Goal: Task Accomplishment & Management: Manage account settings

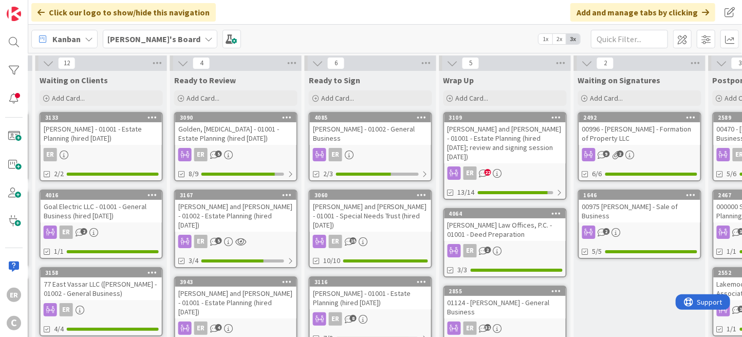
scroll to position [51, 670]
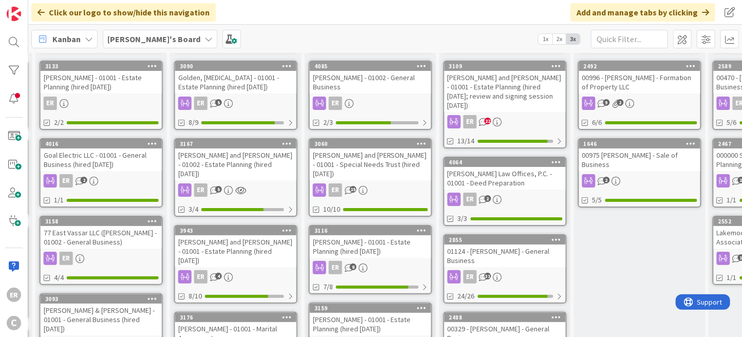
click at [278, 169] on div "[PERSON_NAME] and [PERSON_NAME] - 01002 - Estate Planning (hired [DATE])" at bounding box center [235, 165] width 121 height 32
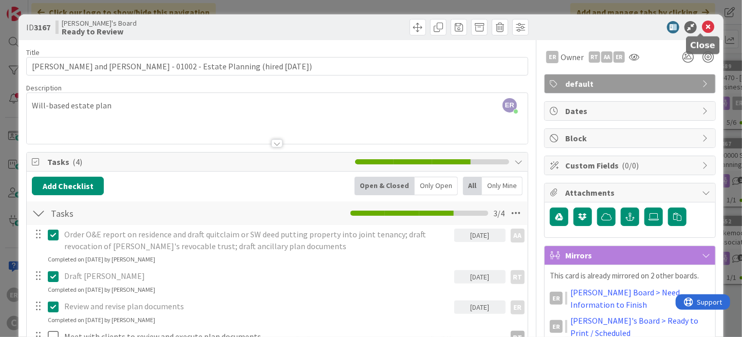
click at [702, 31] on icon at bounding box center [708, 27] width 12 height 12
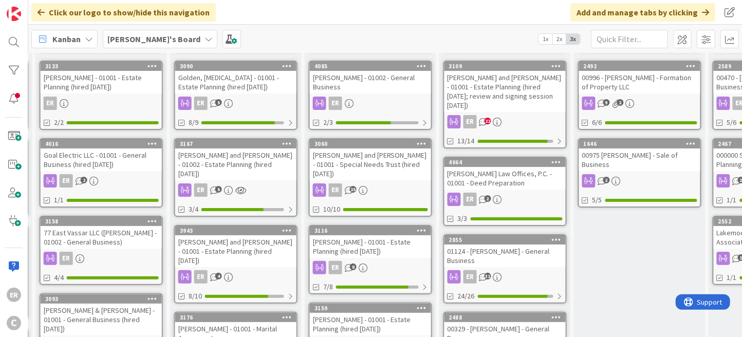
click at [279, 162] on div "[PERSON_NAME] and [PERSON_NAME] - 01002 - Estate Planning (hired [DATE])" at bounding box center [235, 165] width 121 height 32
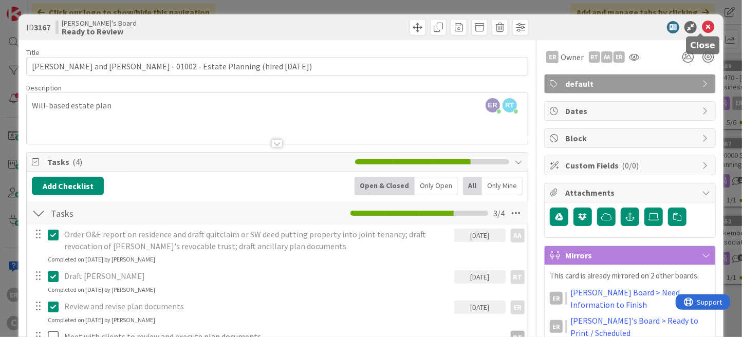
click at [704, 26] on icon at bounding box center [708, 27] width 12 height 12
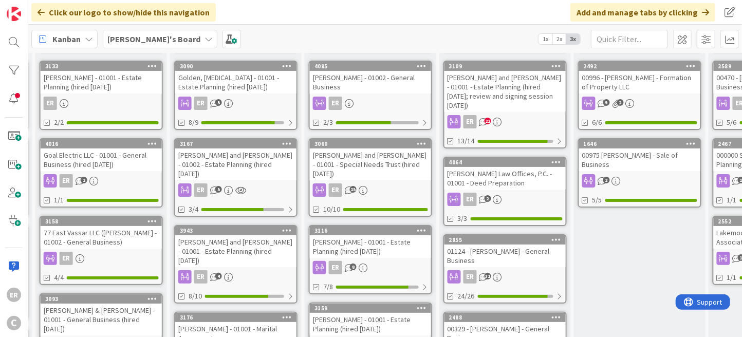
click at [260, 101] on div "ER 5" at bounding box center [235, 103] width 121 height 13
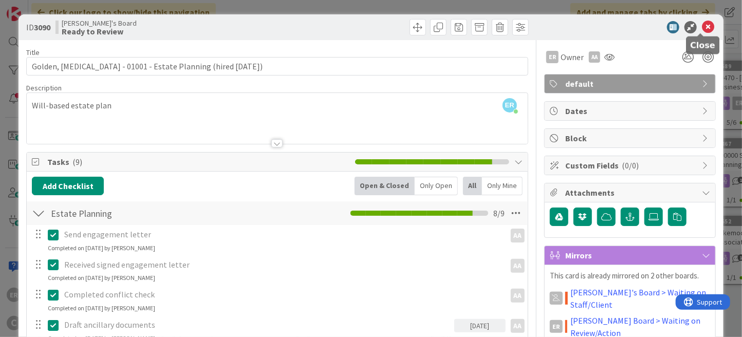
click at [702, 32] on icon at bounding box center [708, 27] width 12 height 12
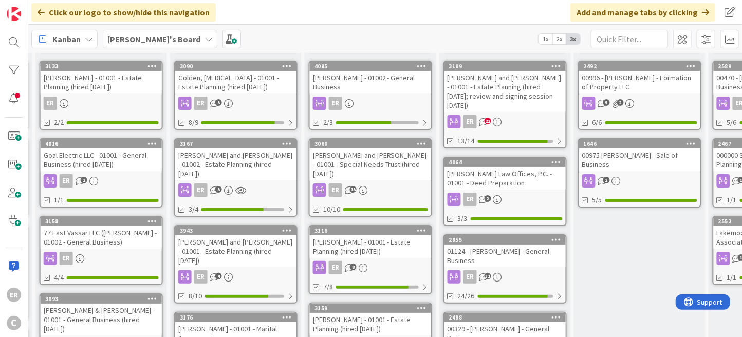
click at [279, 237] on div "[PERSON_NAME] and [PERSON_NAME] - 01001 - Estate Planning (hired [DATE])" at bounding box center [235, 251] width 121 height 32
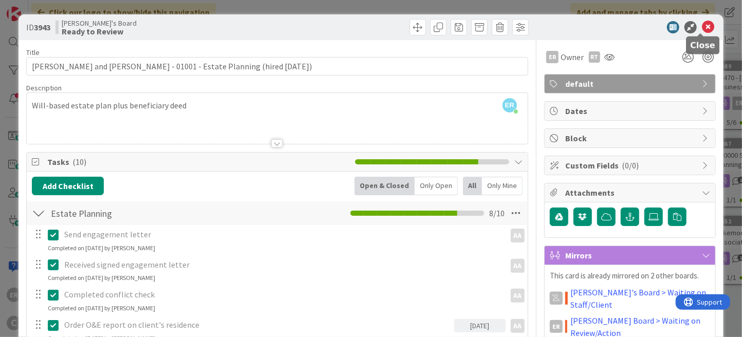
click at [702, 31] on icon at bounding box center [708, 27] width 12 height 12
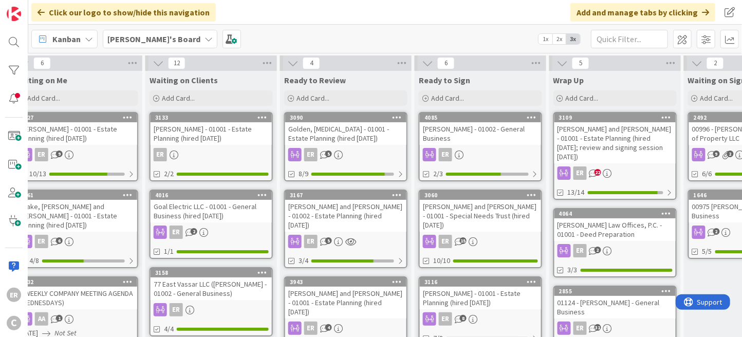
scroll to position [0, 591]
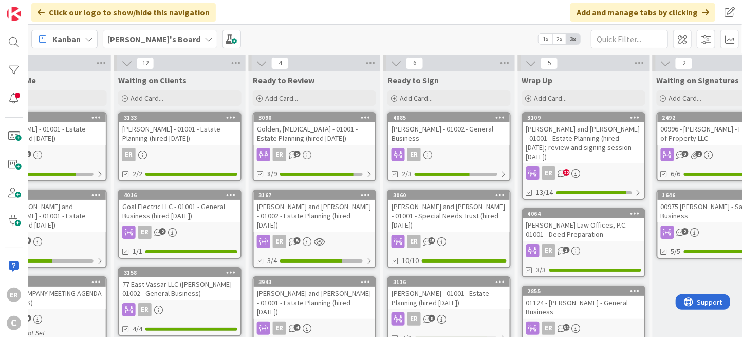
click at [455, 139] on div "[PERSON_NAME] - 01002 - General Business" at bounding box center [449, 133] width 121 height 23
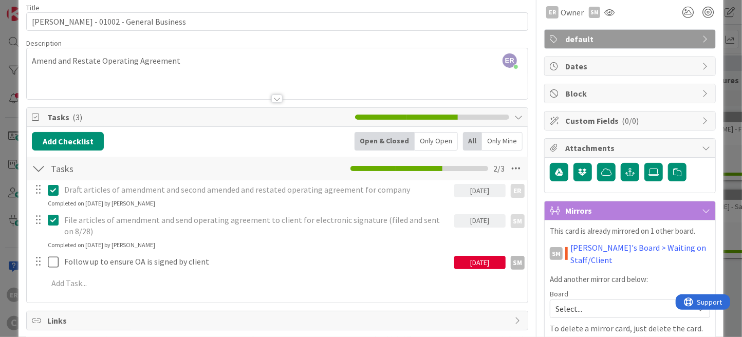
scroll to position [39, 0]
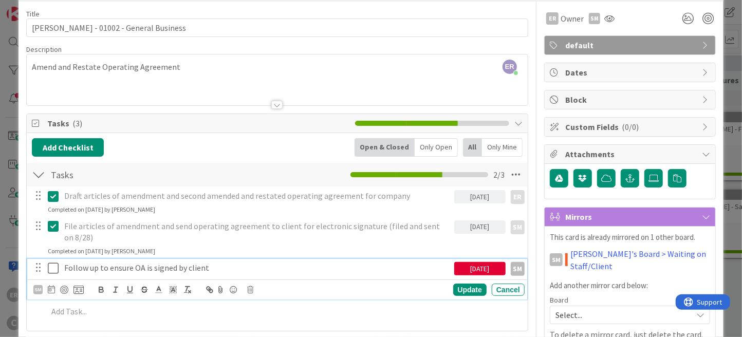
click at [52, 267] on icon at bounding box center [53, 268] width 11 height 12
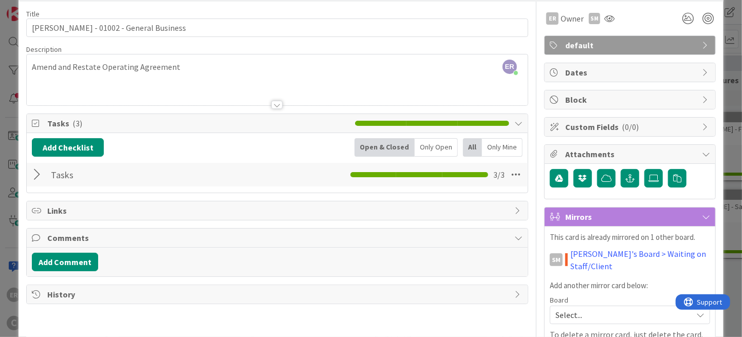
scroll to position [0, 0]
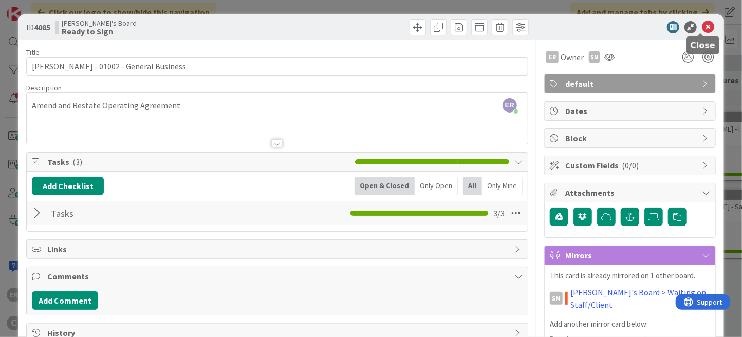
click at [702, 30] on icon at bounding box center [708, 27] width 12 height 12
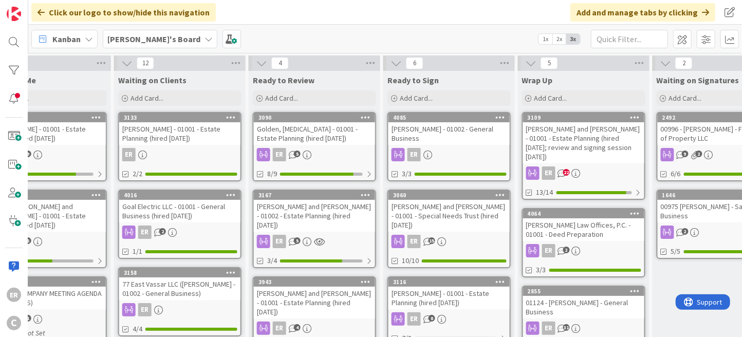
click at [469, 139] on div "[PERSON_NAME] - 01002 - General Business" at bounding box center [449, 133] width 121 height 23
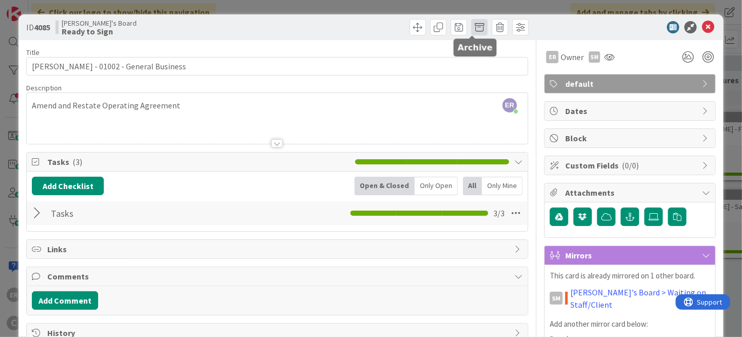
click at [473, 28] on span at bounding box center [479, 27] width 16 height 16
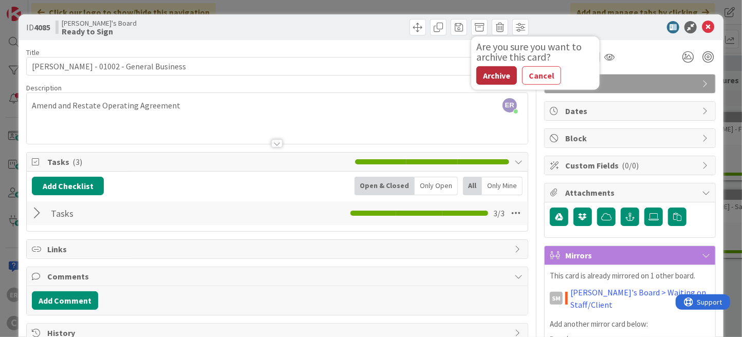
click at [489, 75] on button "Archive" at bounding box center [497, 75] width 41 height 19
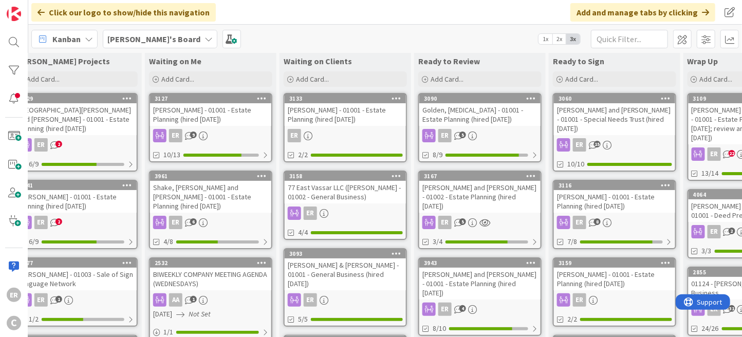
scroll to position [0, 426]
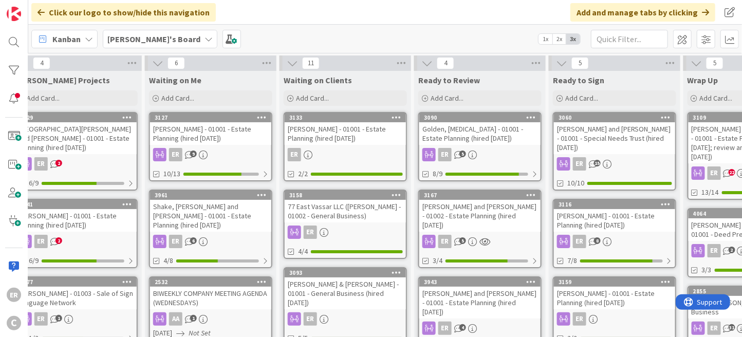
click at [217, 148] on div "ER 9" at bounding box center [210, 154] width 121 height 13
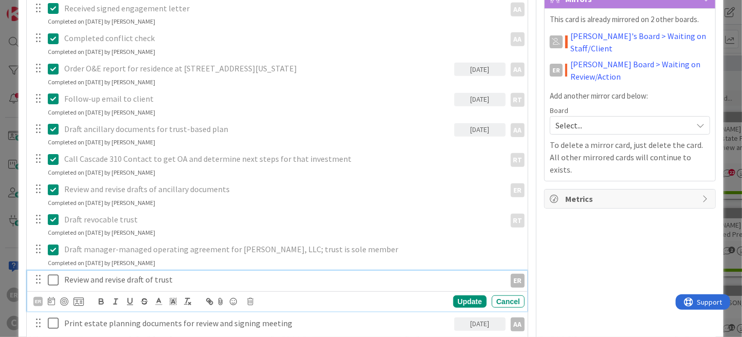
click at [56, 277] on icon at bounding box center [53, 280] width 11 height 12
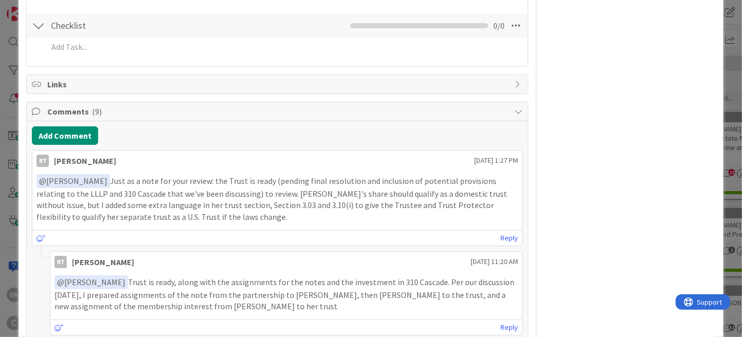
scroll to position [617, 0]
click at [76, 138] on button "Add Comment" at bounding box center [65, 135] width 66 height 19
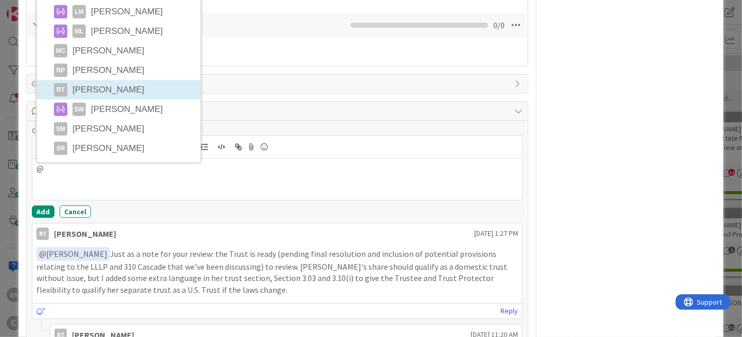
click at [132, 89] on li "RT [PERSON_NAME]" at bounding box center [119, 90] width 164 height 20
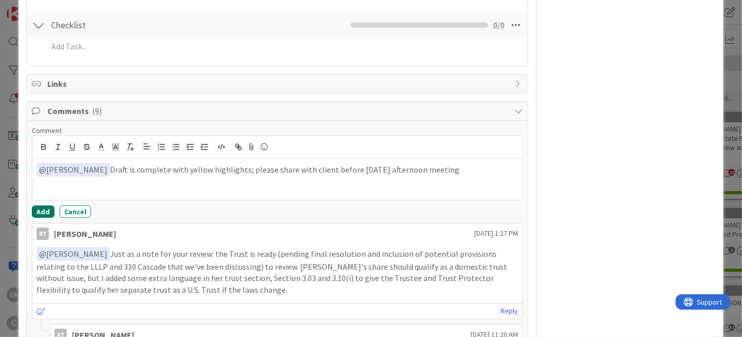
click at [46, 209] on button "Add" at bounding box center [43, 212] width 23 height 12
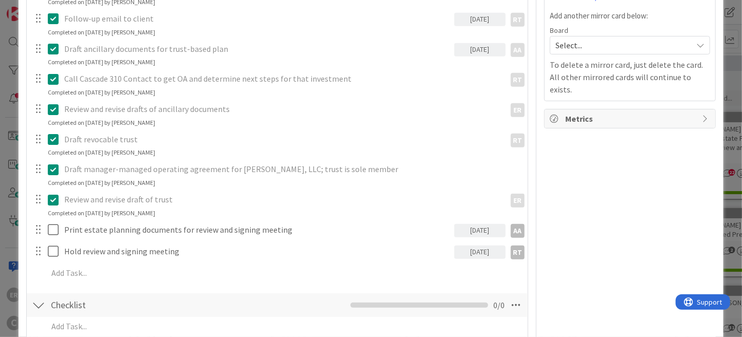
scroll to position [0, 0]
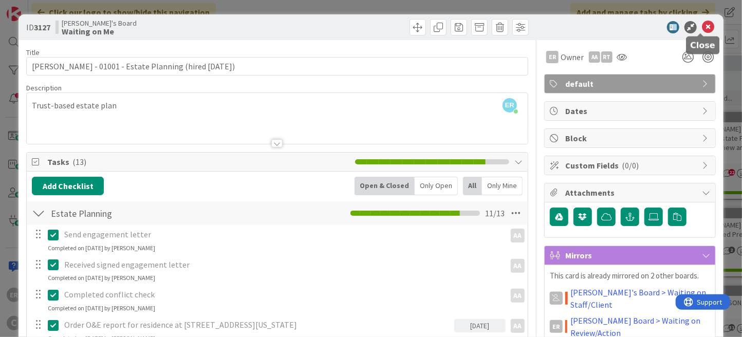
click at [703, 25] on icon at bounding box center [708, 27] width 12 height 12
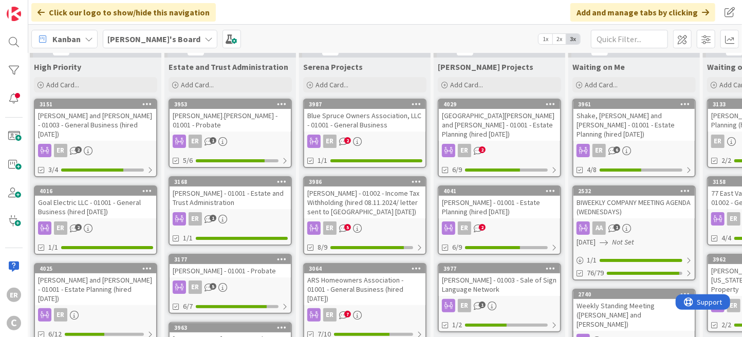
scroll to position [13, 0]
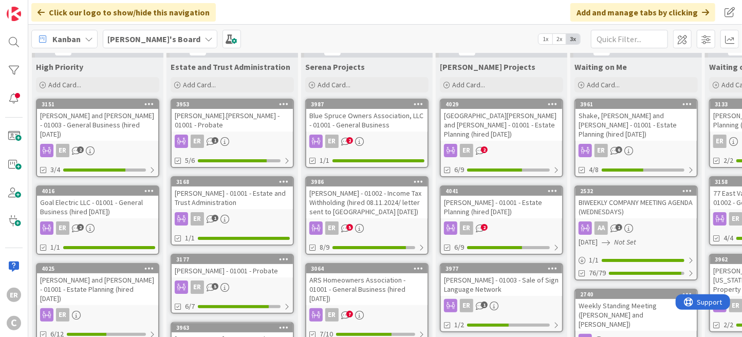
click at [391, 124] on div "Blue Spruce Owners Association, LLC - 01001 - General Business" at bounding box center [366, 120] width 121 height 23
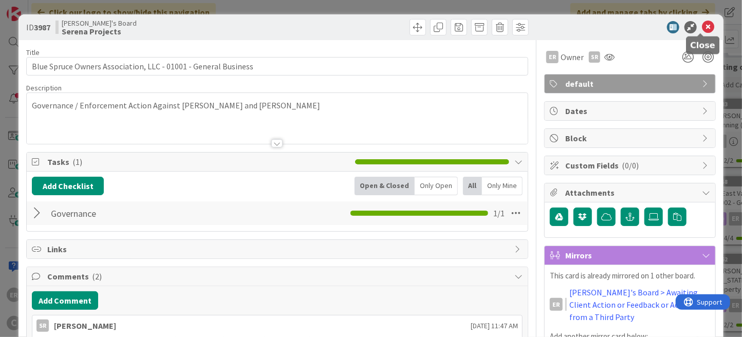
click at [703, 31] on icon at bounding box center [708, 27] width 12 height 12
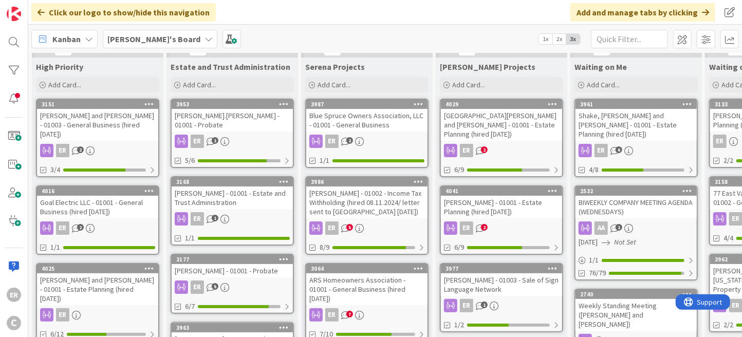
click at [400, 203] on div "[PERSON_NAME] - 01002 - Income Tax Withholding (hired 08.11.2024/ letter sent t…" at bounding box center [366, 203] width 121 height 32
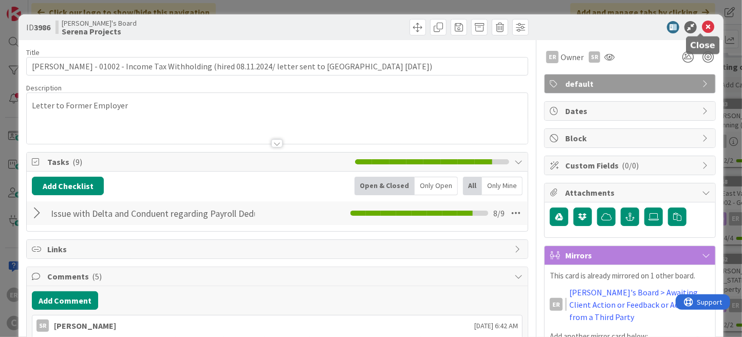
click at [702, 25] on icon at bounding box center [708, 27] width 12 height 12
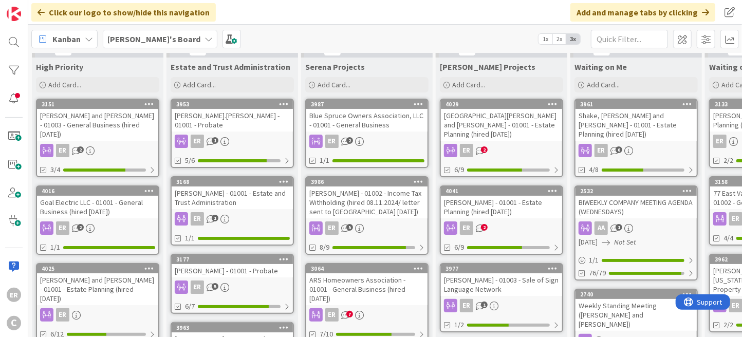
click at [367, 288] on div "ARS Homeowners Association - 01001 - General Business (hired [DATE])" at bounding box center [366, 290] width 121 height 32
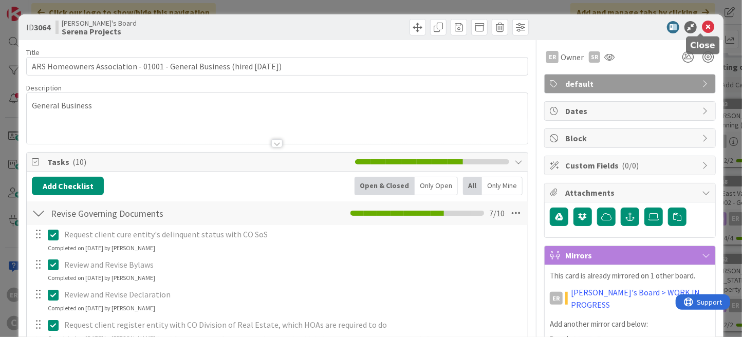
click at [702, 26] on icon at bounding box center [708, 27] width 12 height 12
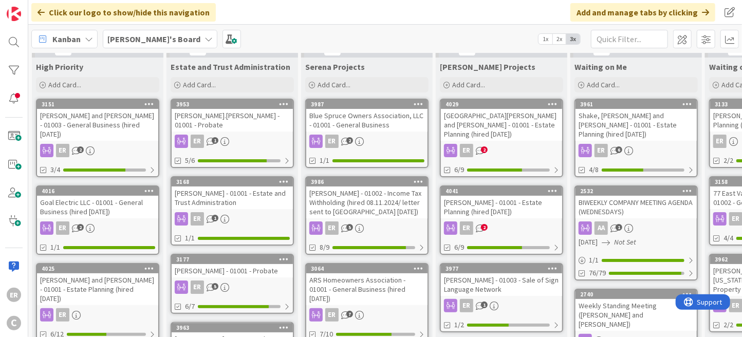
scroll to position [15, 0]
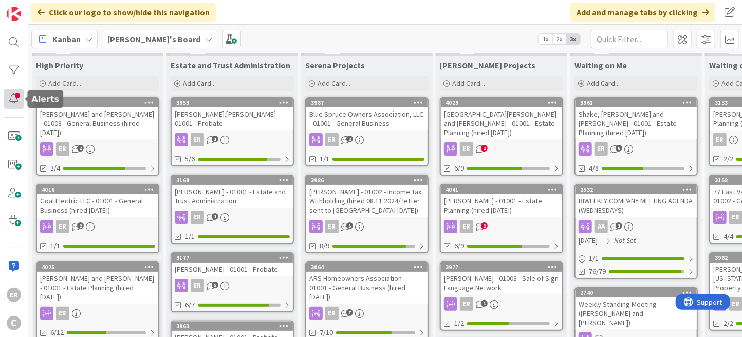
click at [17, 101] on div at bounding box center [14, 99] width 21 height 20
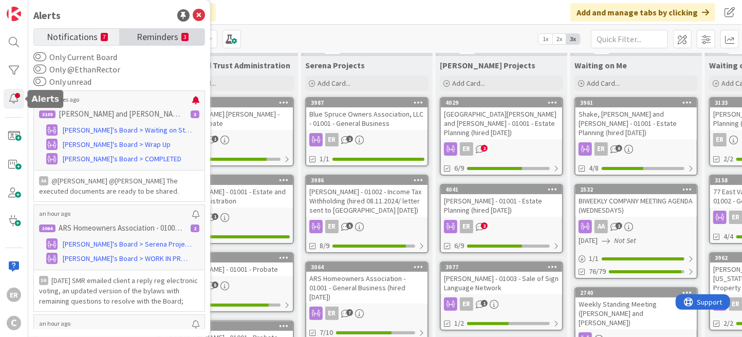
scroll to position [0, 0]
click at [86, 38] on span "Notifications" at bounding box center [72, 36] width 51 height 14
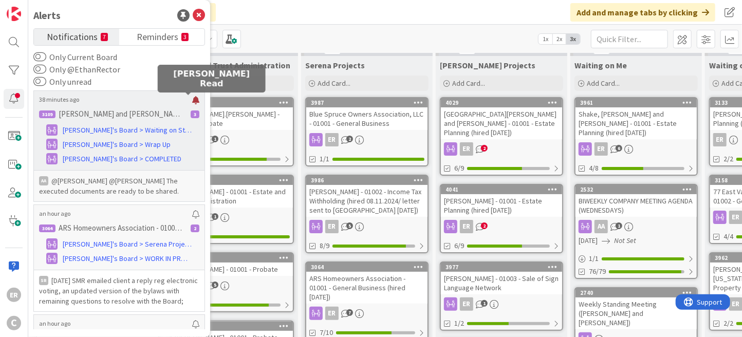
click at [192, 101] on div at bounding box center [195, 100] width 7 height 8
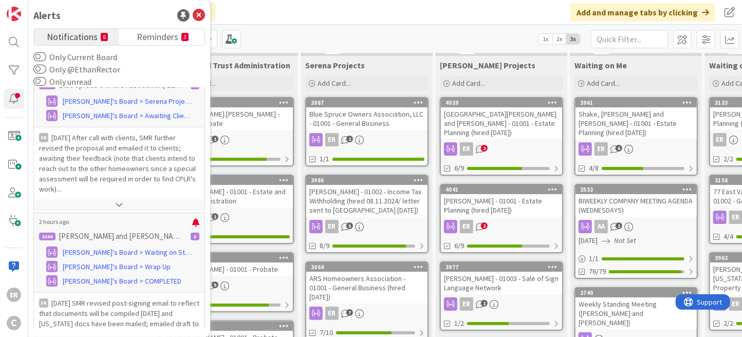
scroll to position [514, 0]
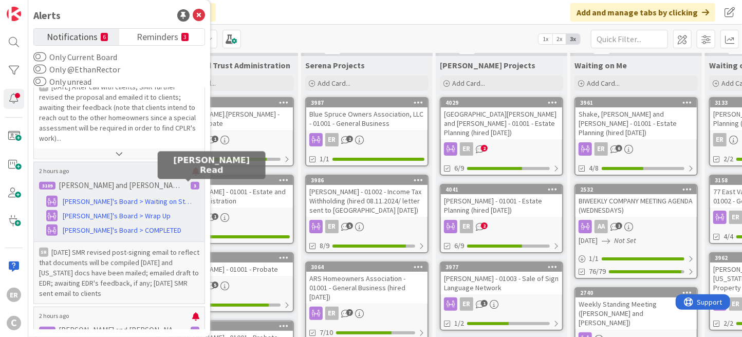
click at [192, 176] on div at bounding box center [195, 172] width 7 height 8
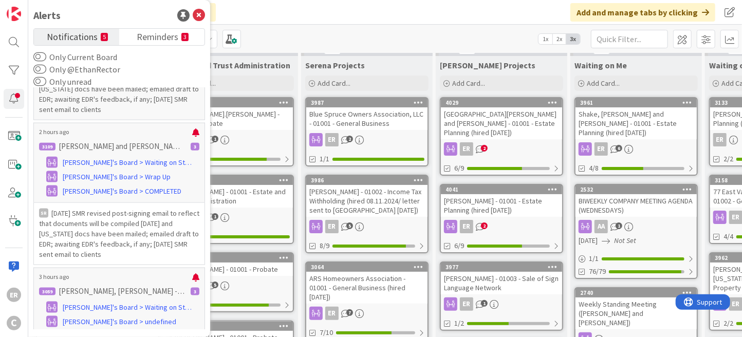
scroll to position [720, 0]
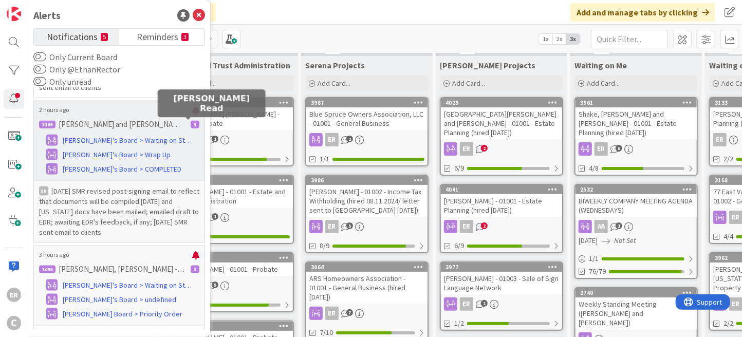
click at [192, 115] on div at bounding box center [195, 110] width 7 height 8
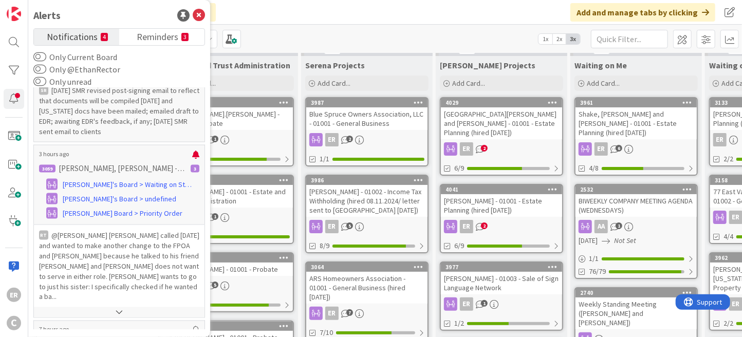
scroll to position [823, 0]
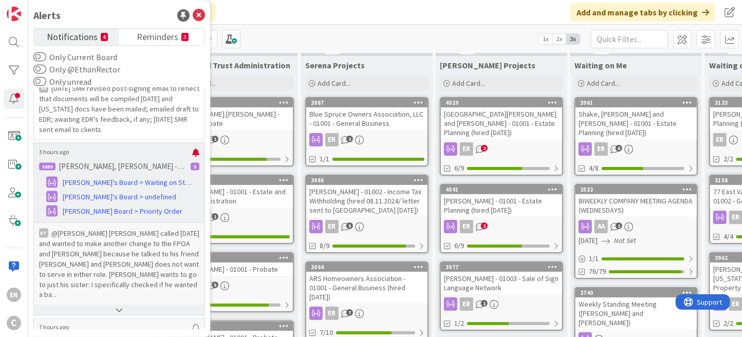
click at [121, 311] on button at bounding box center [119, 310] width 171 height 10
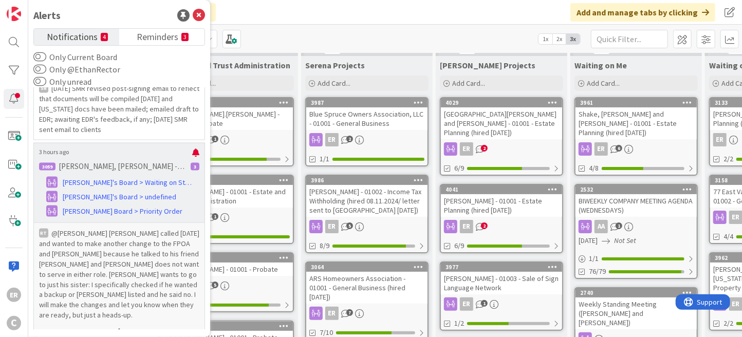
scroll to position [874, 0]
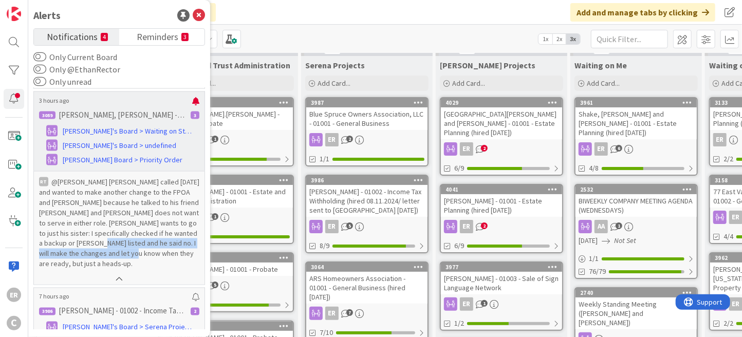
drag, startPoint x: 93, startPoint y: 257, endPoint x: 136, endPoint y: 266, distance: 44.7
click at [136, 266] on p "@[PERSON_NAME]﻿ [PERSON_NAME] called [DATE] and wanted to make another change t…" at bounding box center [119, 223] width 160 height 93
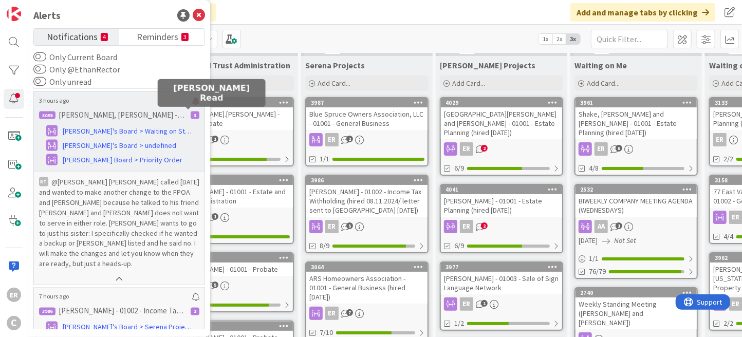
click at [192, 105] on div at bounding box center [195, 101] width 7 height 8
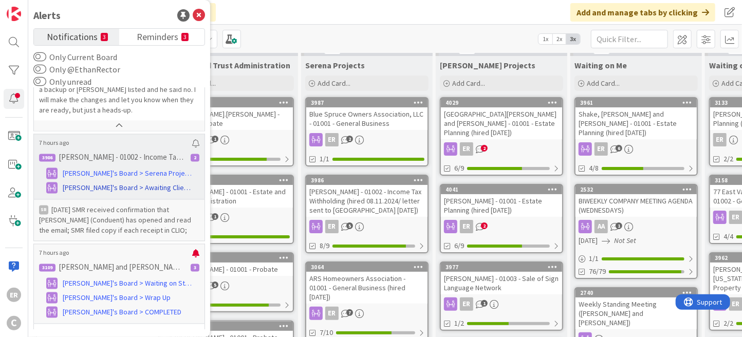
scroll to position [1080, 0]
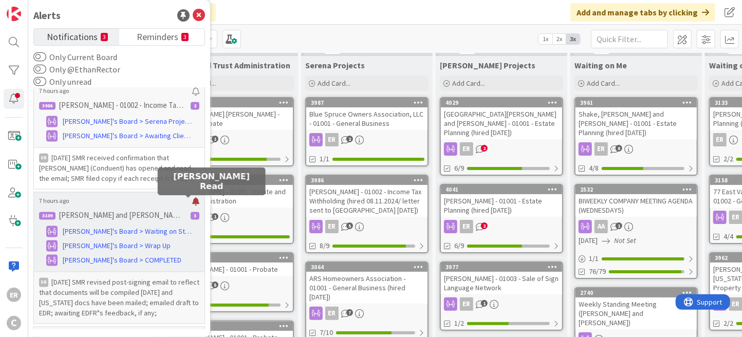
click at [192, 203] on div at bounding box center [195, 202] width 7 height 8
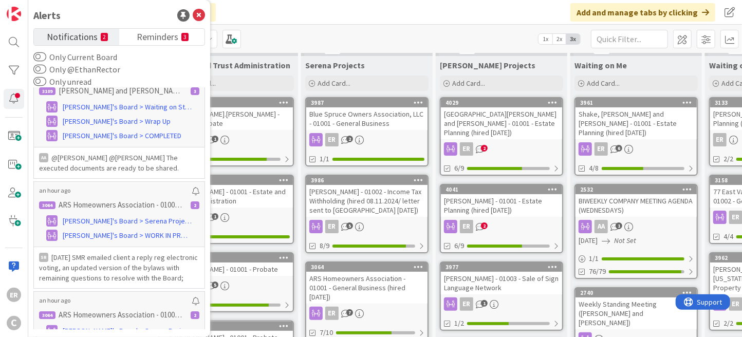
scroll to position [0, 0]
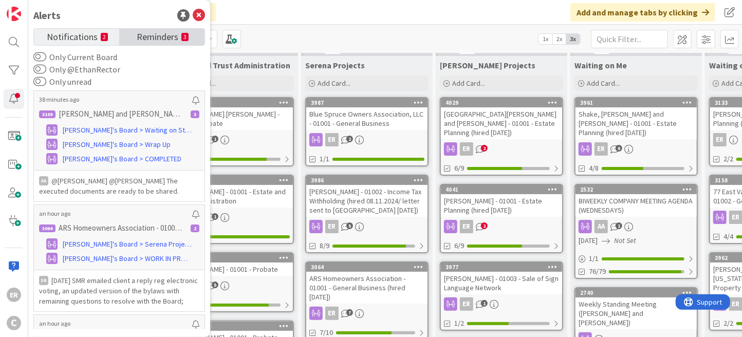
click at [158, 37] on span "Reminders" at bounding box center [158, 36] width 42 height 14
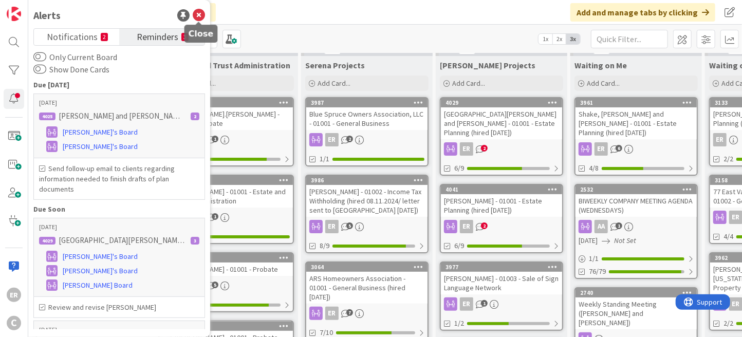
click at [199, 17] on icon at bounding box center [199, 15] width 12 height 12
